Goal: Information Seeking & Learning: Learn about a topic

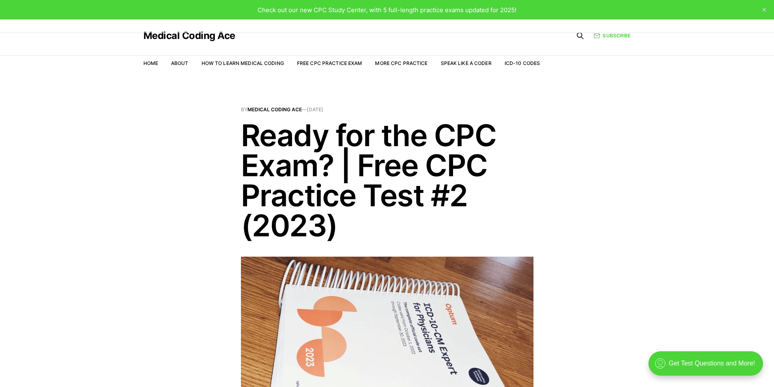
scroll to position [339, 0]
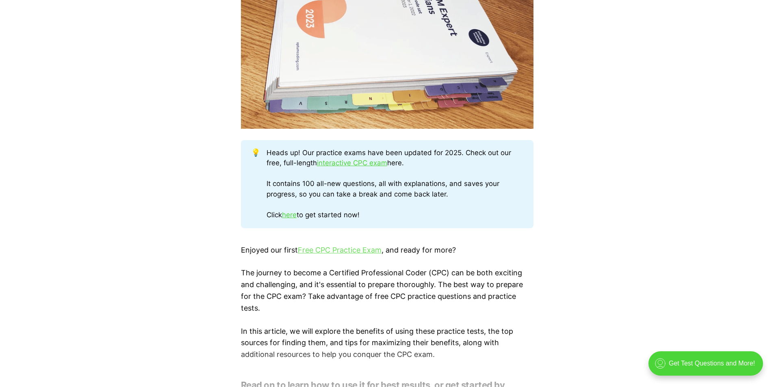
click at [322, 252] on link "Free CPC Practice Exam" at bounding box center [340, 250] width 84 height 9
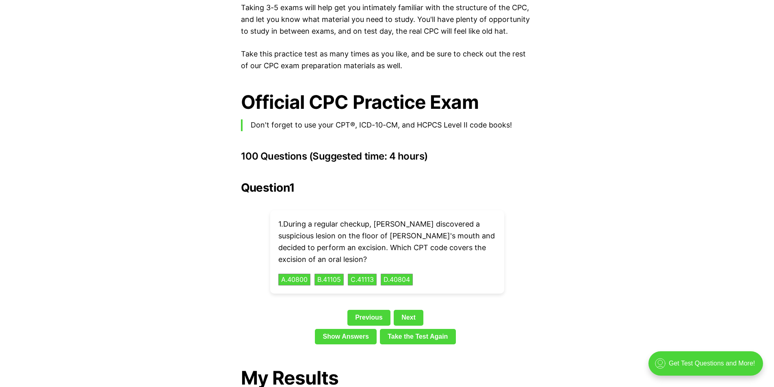
scroll to position [1017, 0]
